Goal: Obtain resource: Download file/media

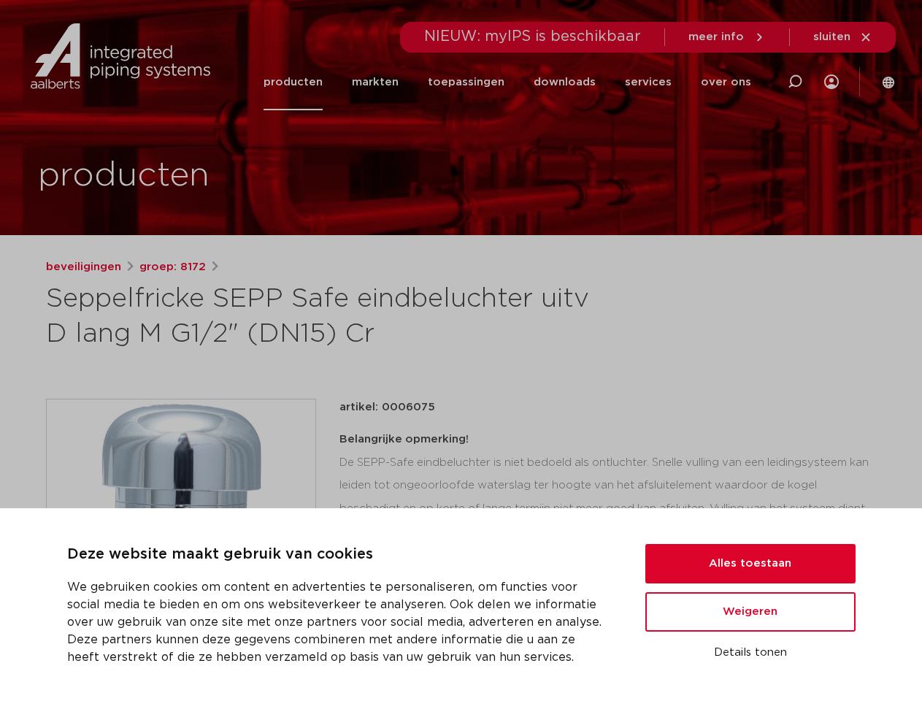
click at [461, 350] on h1 "Seppelfricke SEPP Safe eindbeluchter uitv D lang M G1/2" (DN15) Cr" at bounding box center [320, 317] width 548 height 70
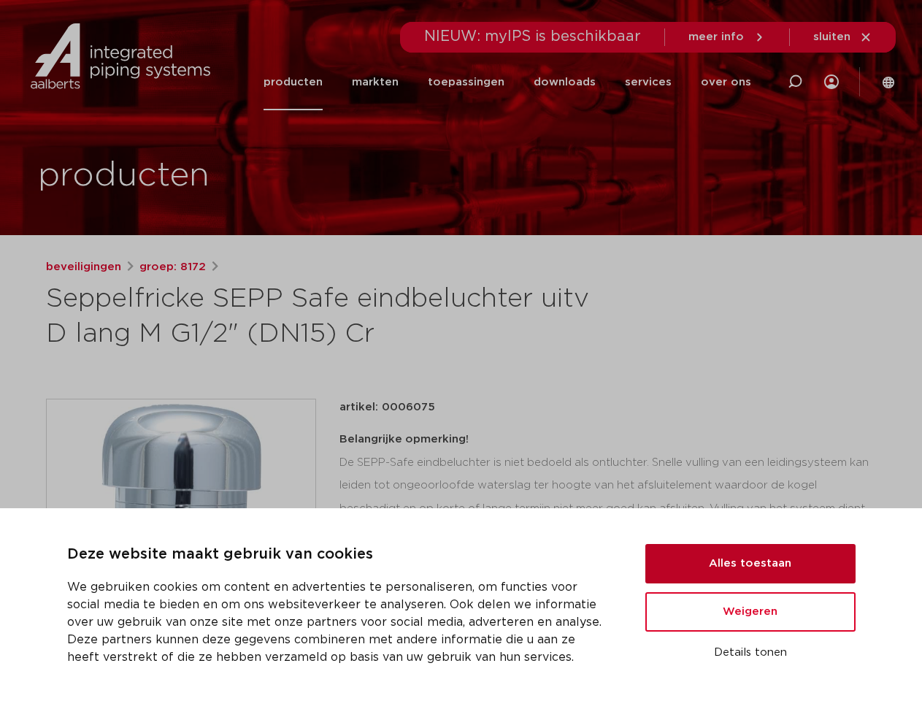
click at [751, 564] on button "Alles toestaan" at bounding box center [750, 563] width 210 height 39
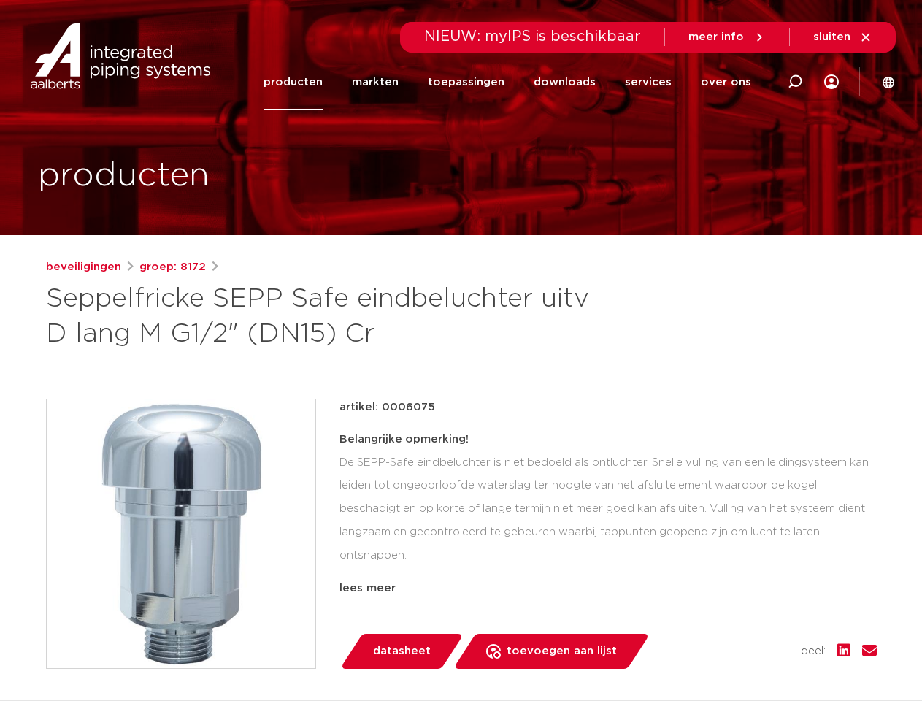
click at [751, 612] on div "artikel: 0006075 Belangrijke opmerking! De SEPP-Safe eindbeluchter is niet bedo…" at bounding box center [608, 534] width 537 height 270
click at [751, 653] on div "datasheet toevoegen aan lijst opslaan in my IPS verwijder uit lijst deel:" at bounding box center [614, 651] width 526 height 35
click at [515, 82] on li "toepassingen" at bounding box center [466, 82] width 106 height 56
click at [795, 82] on icon at bounding box center [795, 82] width 18 height 18
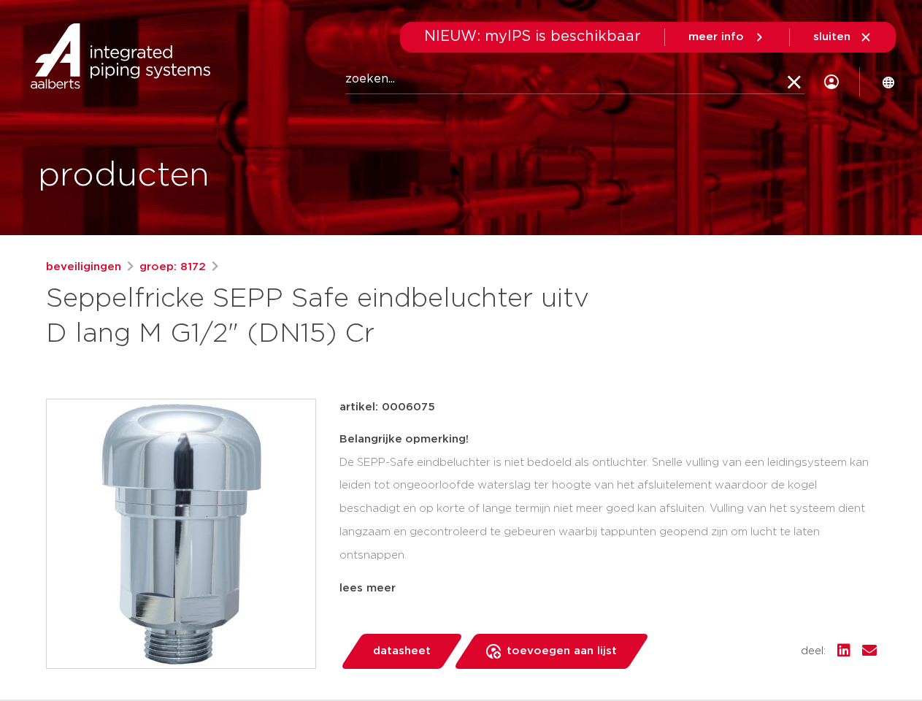
click at [843, 37] on span "sluiten" at bounding box center [831, 36] width 37 height 11
